Goal: Find specific page/section: Find specific page/section

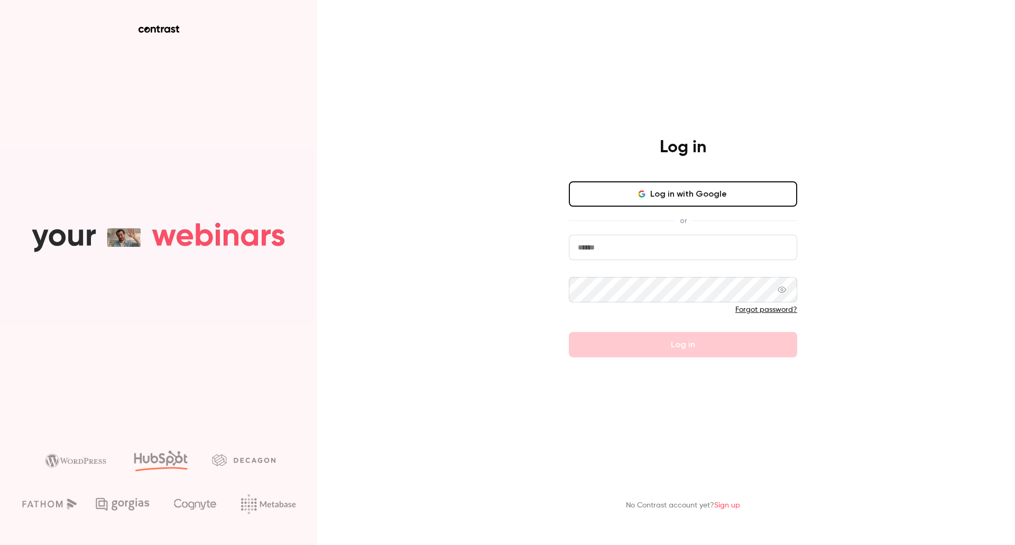
click at [632, 254] on input "email" at bounding box center [683, 247] width 228 height 25
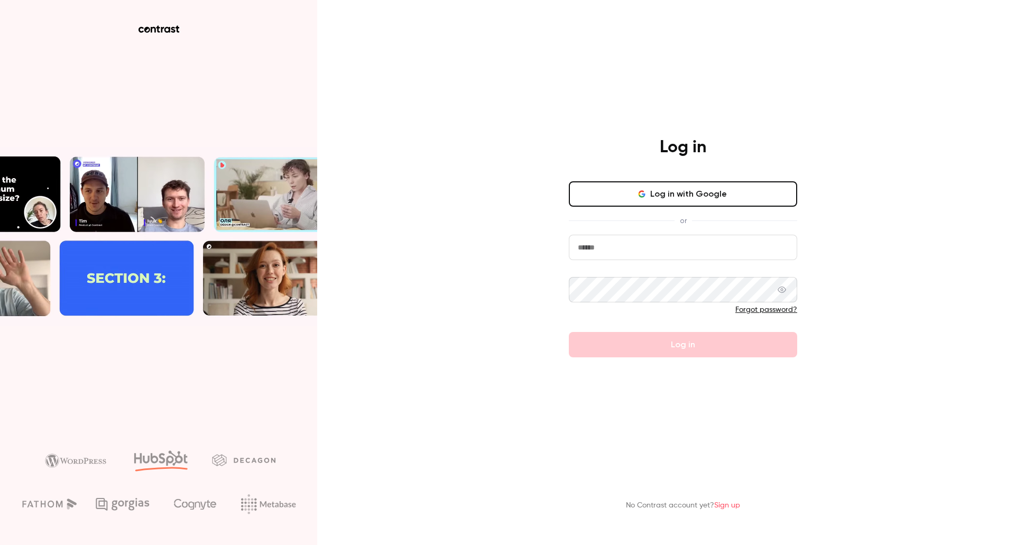
click at [540, 219] on div "Log in Log in with Google or Forgot password? Log in No Contrast account yet? S…" at bounding box center [507, 272] width 1015 height 545
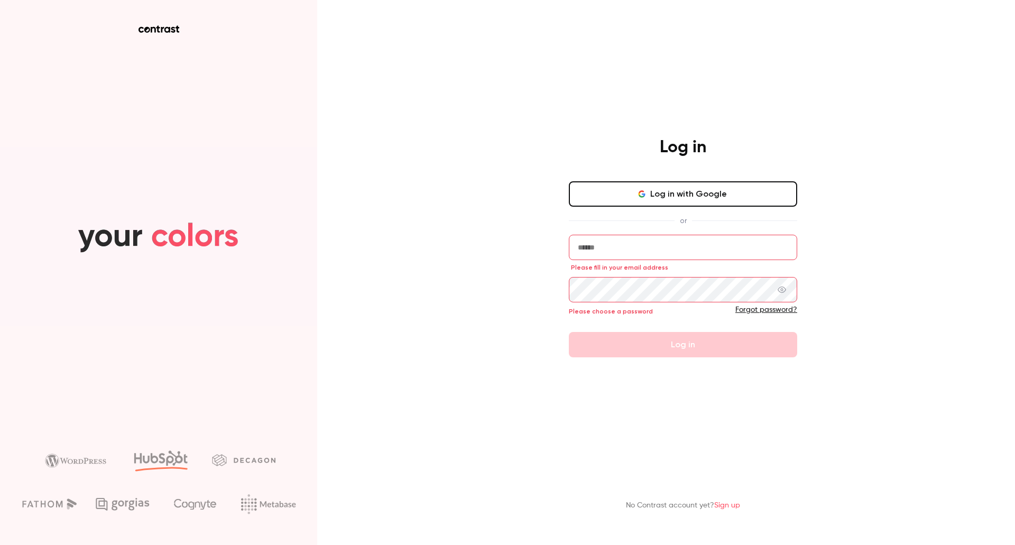
click at [674, 197] on button "Log in with Google" at bounding box center [683, 193] width 228 height 25
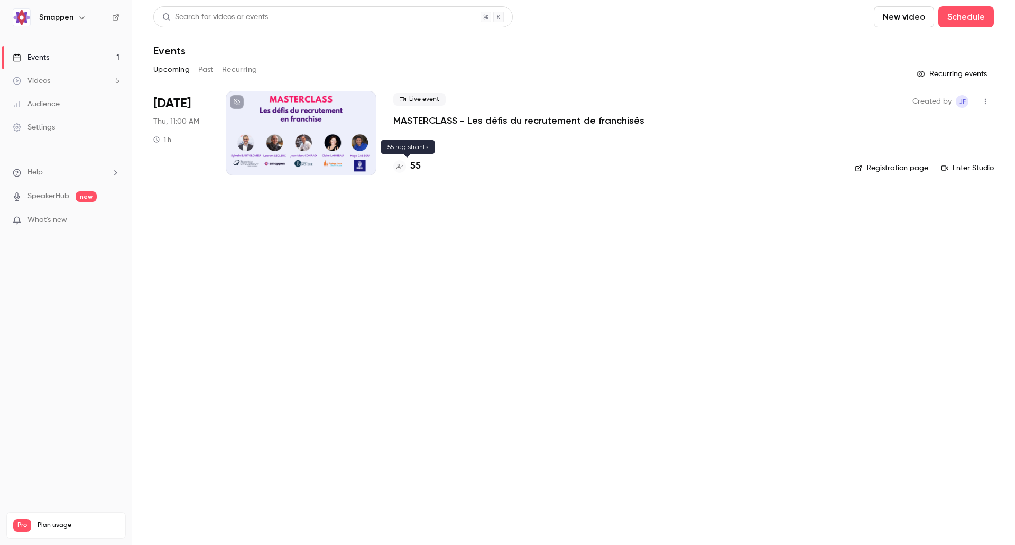
click at [412, 168] on h4 "55" at bounding box center [415, 166] width 11 height 14
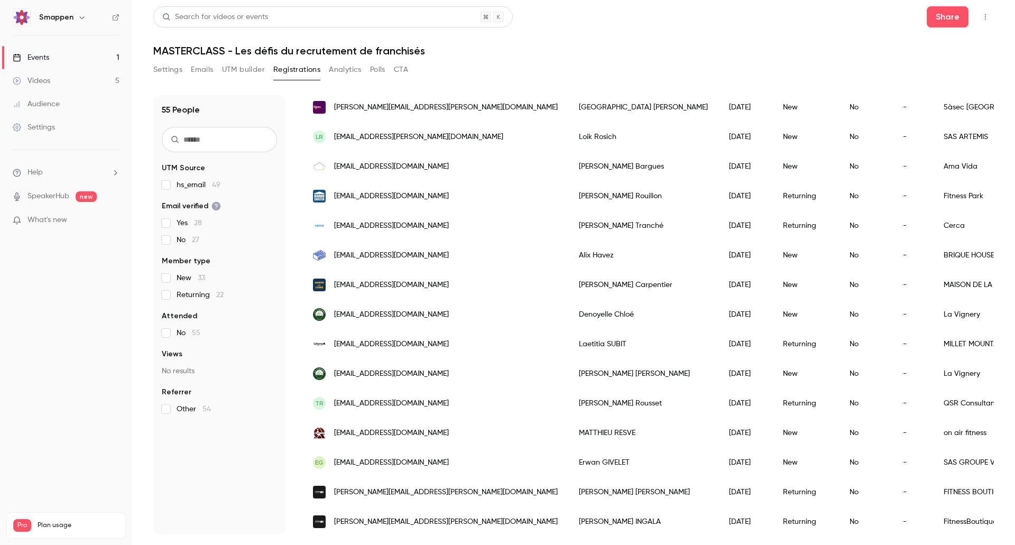
scroll to position [1150, 0]
